Goal: Information Seeking & Learning: Learn about a topic

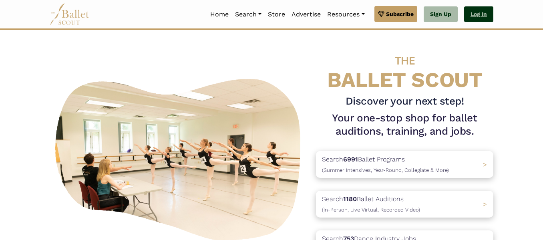
click at [470, 16] on link "Log In" at bounding box center [478, 14] width 29 height 16
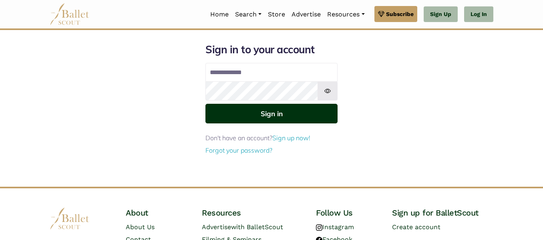
type input "**********"
click at [304, 123] on button "Sign in" at bounding box center [271, 114] width 132 height 20
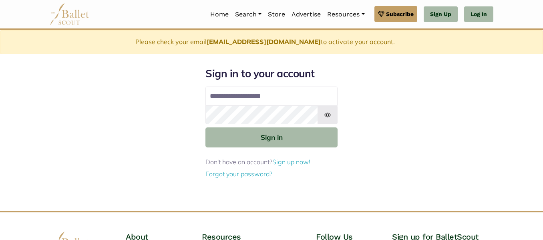
click at [392, 120] on div "**********" at bounding box center [271, 139] width 456 height 144
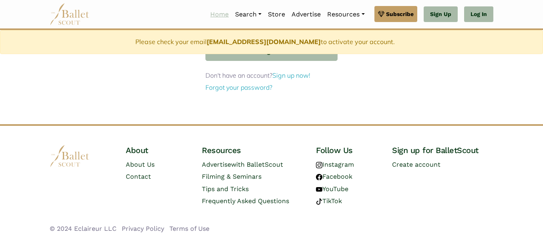
click at [222, 16] on link "Home" at bounding box center [219, 14] width 25 height 17
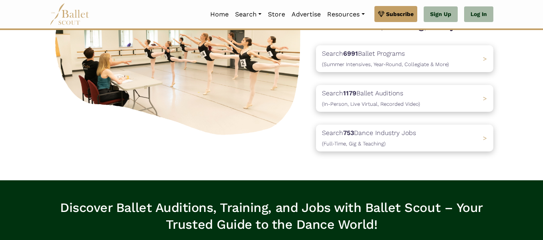
scroll to position [108, 0]
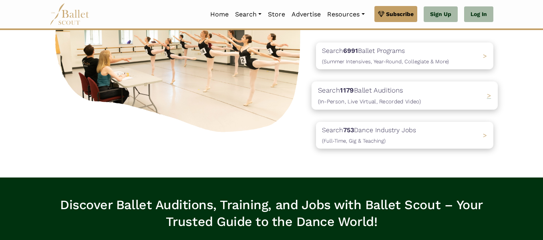
click at [397, 93] on p "Search 1179 Ballet Auditions (In-Person, Live Virtual, Recorded Video)" at bounding box center [369, 96] width 103 height 22
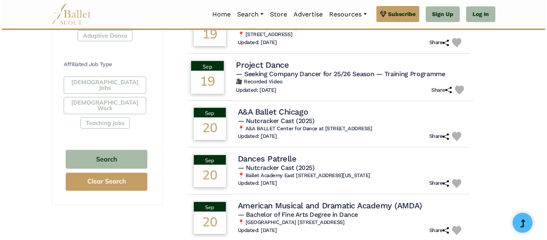
scroll to position [461, 0]
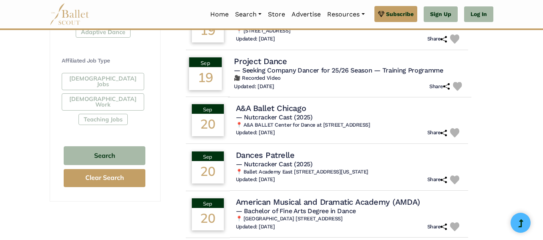
click at [286, 56] on h4 "Project Dance" at bounding box center [260, 61] width 53 height 11
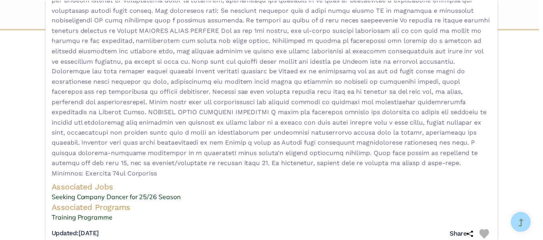
scroll to position [184, 0]
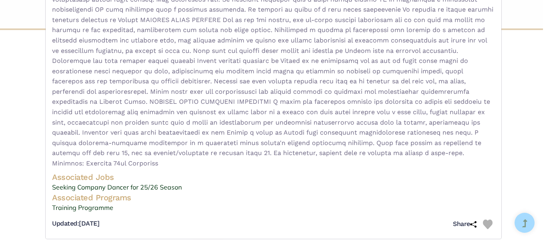
click at [511, 153] on div "Project Dance - video audition for — Seeking Company Dancer for 25/26 Season — …" at bounding box center [273, 120] width 547 height 240
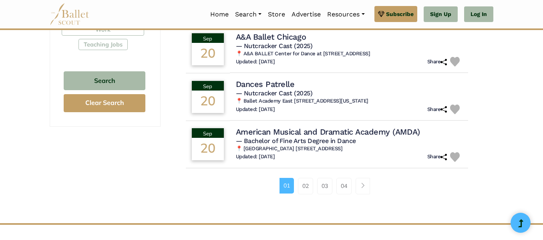
scroll to position [539, 0]
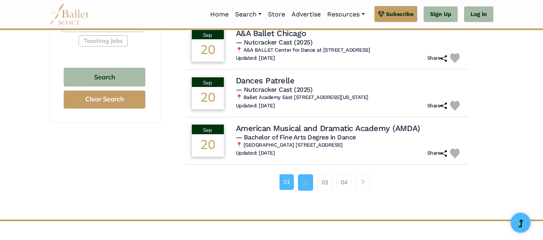
click at [302, 174] on link "02" at bounding box center [305, 182] width 15 height 16
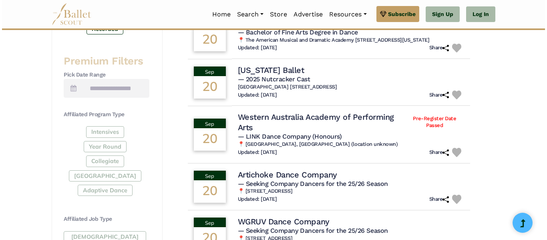
scroll to position [308, 0]
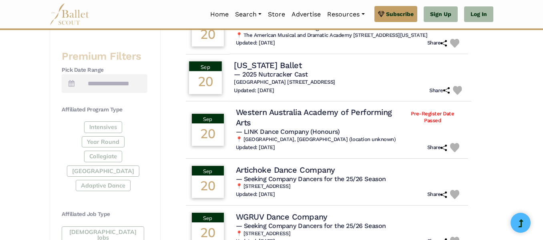
click at [371, 70] on div "Washington Ballet" at bounding box center [349, 65] width 231 height 11
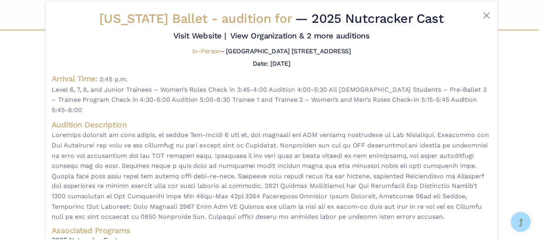
scroll to position [12, 0]
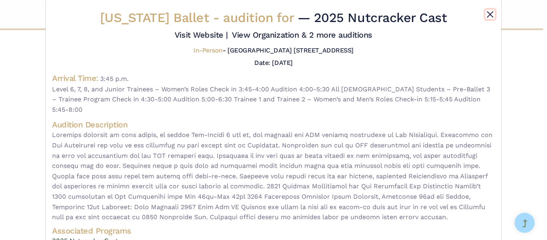
click at [490, 16] on button "Close" at bounding box center [490, 15] width 10 height 10
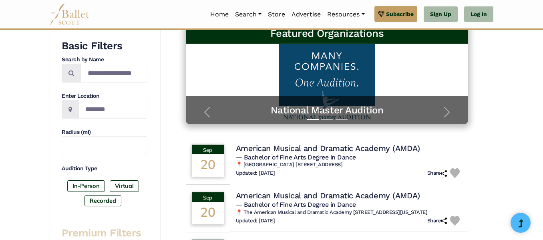
scroll to position [0, 0]
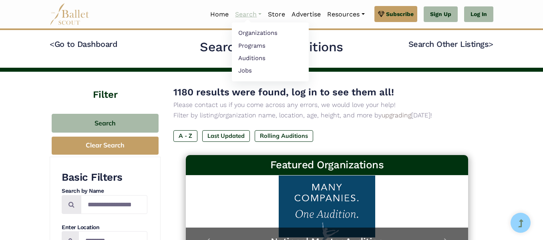
click at [244, 17] on link "Search" at bounding box center [248, 14] width 33 height 17
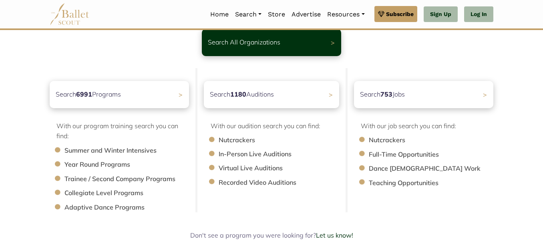
scroll to position [63, 0]
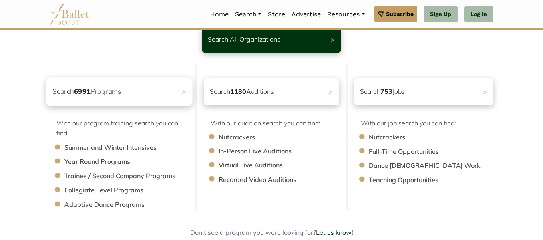
click at [124, 92] on div "Search 6991 Programs >" at bounding box center [119, 91] width 146 height 28
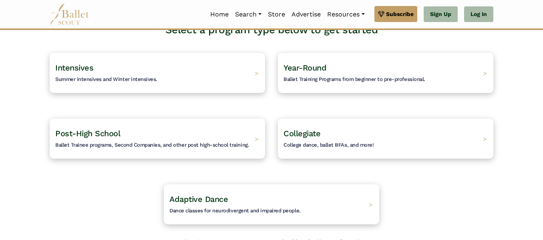
scroll to position [67, 0]
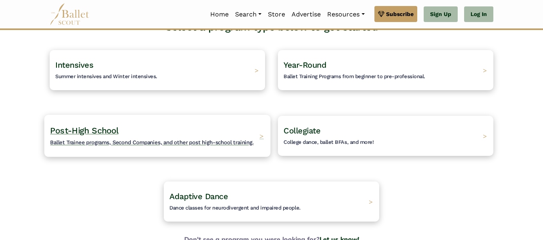
click at [231, 135] on h4 "Post-High School Ballet Trainee programs, Second Companies, and other post high…" at bounding box center [151, 136] width 203 height 22
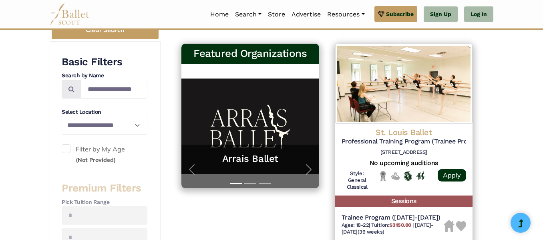
scroll to position [124, 0]
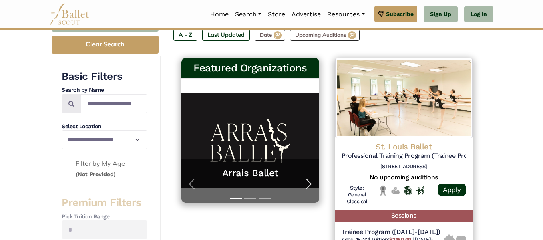
click at [308, 183] on span "button" at bounding box center [308, 183] width 13 height 13
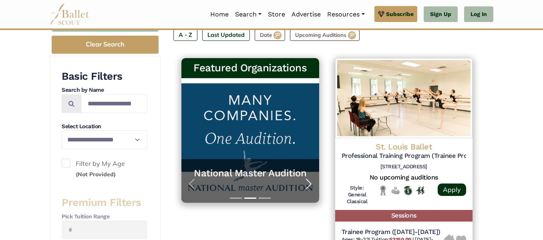
click at [308, 183] on span "button" at bounding box center [308, 183] width 13 height 13
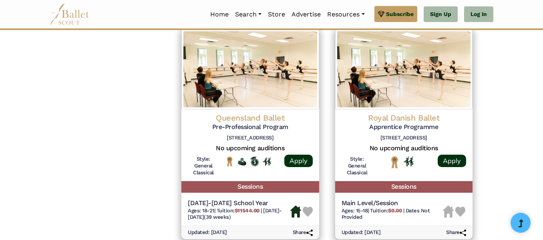
scroll to position [0, 0]
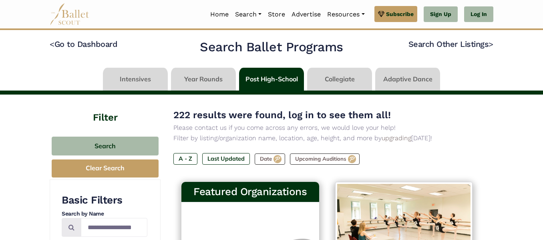
click at [356, 74] on link at bounding box center [339, 79] width 65 height 23
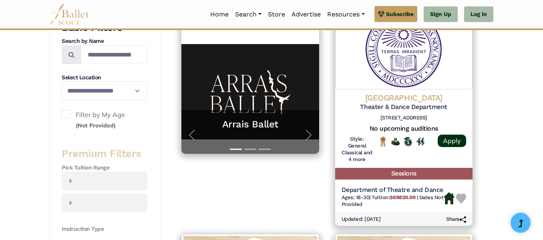
scroll to position [170, 0]
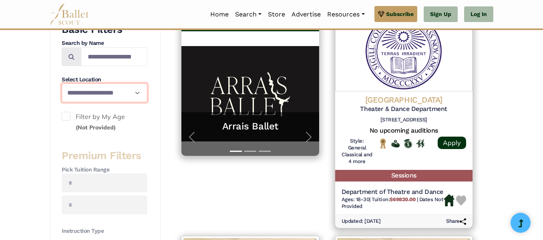
click at [99, 98] on select "**********" at bounding box center [105, 92] width 86 height 19
select select "**"
click at [62, 83] on select "**********" at bounding box center [105, 92] width 86 height 19
click at [128, 128] on label "Filter by My Age (Not Provided)" at bounding box center [105, 122] width 86 height 20
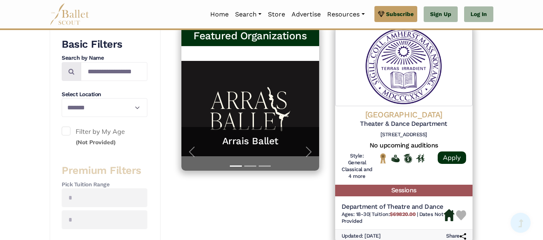
click at [121, 130] on label "Filter by My Age (Not Provided)" at bounding box center [105, 136] width 86 height 20
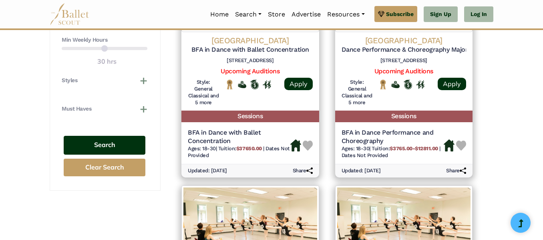
scroll to position [455, 0]
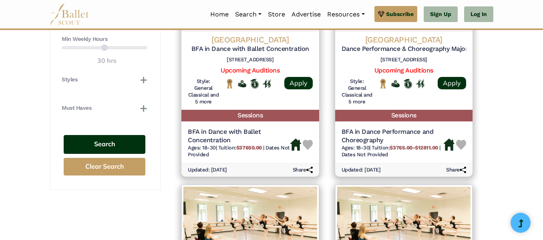
click at [121, 144] on button "Search" at bounding box center [105, 144] width 82 height 19
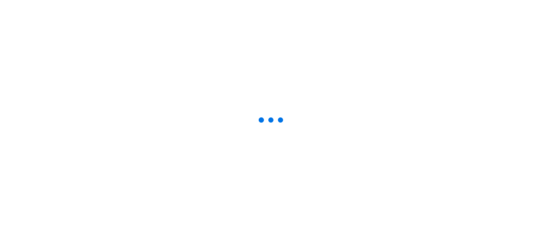
select select "**"
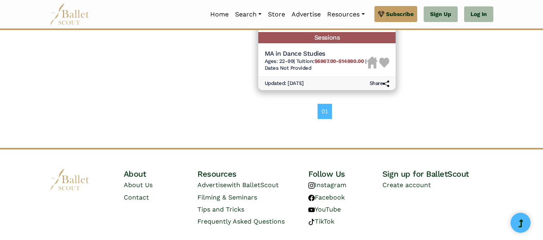
scroll to position [1249, 0]
